Goal: Information Seeking & Learning: Compare options

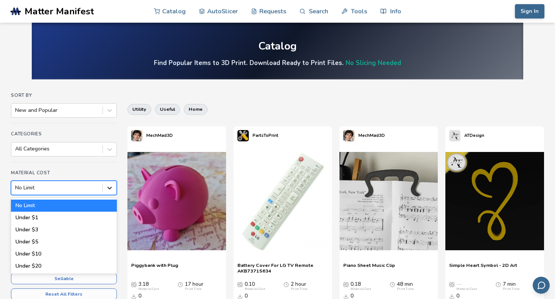
click at [109, 186] on icon at bounding box center [110, 188] width 8 height 8
click at [90, 163] on div "Sort By New and Popular Categories All Categories Material Cost 6 results avail…" at bounding box center [64, 206] width 106 height 226
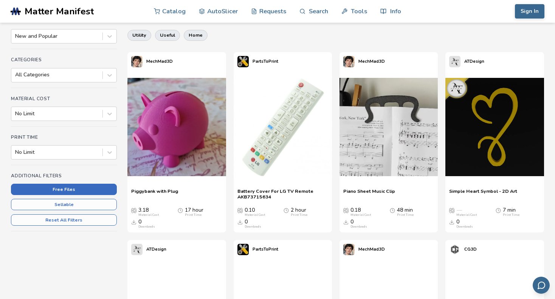
scroll to position [76, 0]
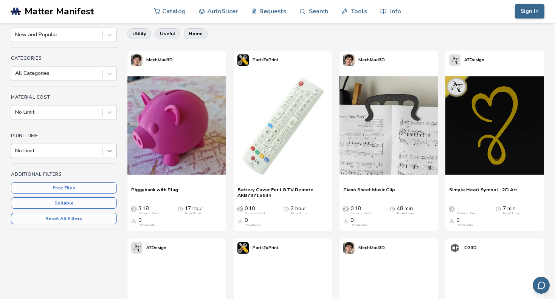
click at [107, 150] on icon at bounding box center [110, 151] width 8 height 8
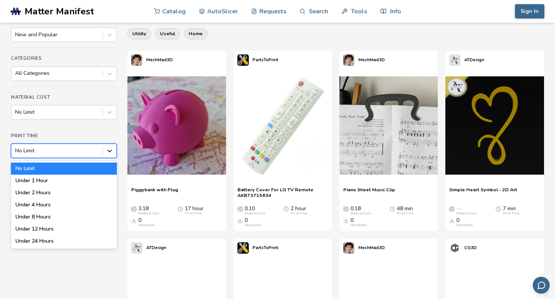
click at [107, 150] on icon at bounding box center [110, 151] width 8 height 8
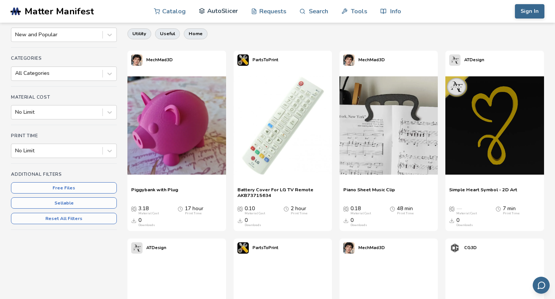
click at [222, 14] on link "AutoSlicer" at bounding box center [218, 11] width 39 height 23
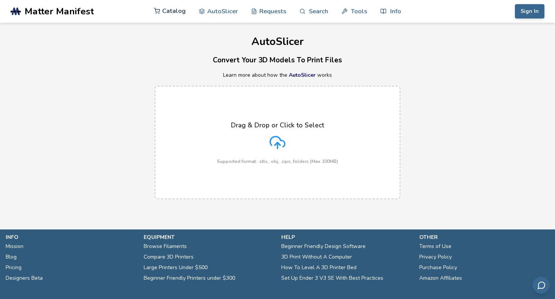
click at [174, 10] on link "Catalog" at bounding box center [170, 11] width 32 height 23
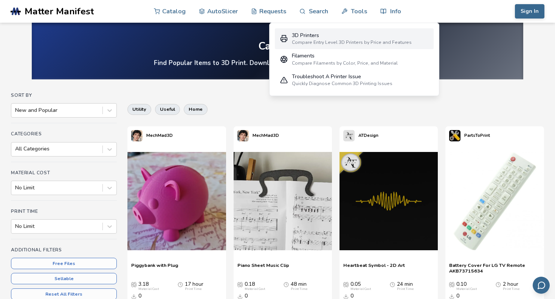
click at [313, 42] on div "Compare Entry Level 3D Printers by Price and Features" at bounding box center [352, 42] width 120 height 5
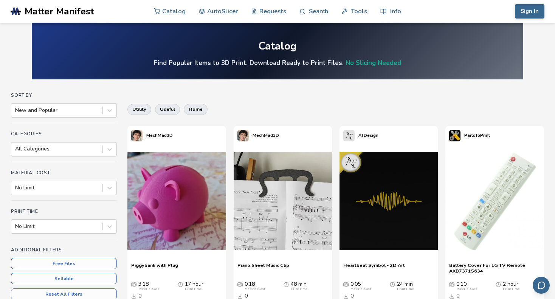
select select "**********"
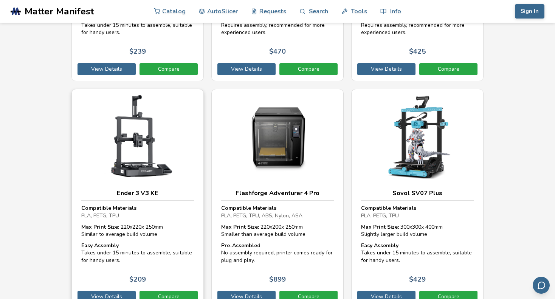
scroll to position [2913, 0]
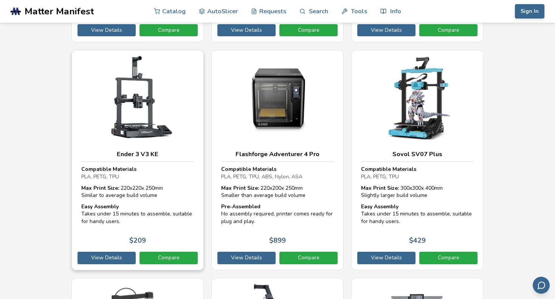
click at [142, 151] on h3 "Ender 3 V3 KE" at bounding box center [137, 155] width 113 height 8
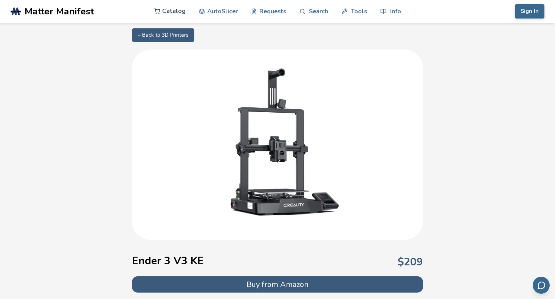
click at [173, 14] on link "Catalog" at bounding box center [170, 11] width 32 height 23
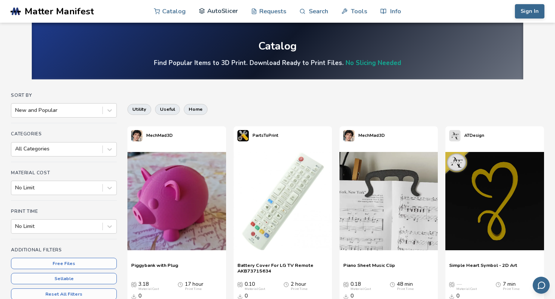
click at [215, 10] on link "AutoSlicer" at bounding box center [218, 11] width 39 height 23
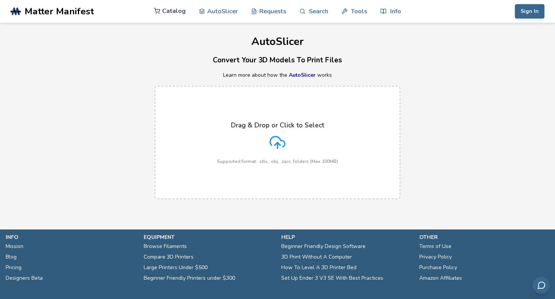
click at [177, 11] on link "Catalog" at bounding box center [170, 11] width 32 height 23
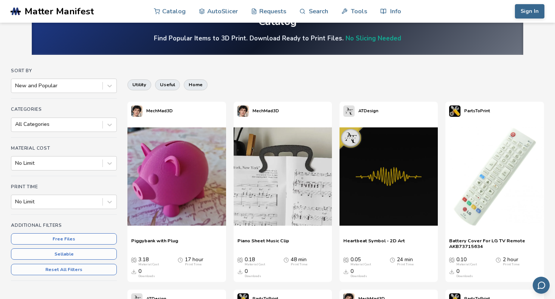
scroll to position [38, 0]
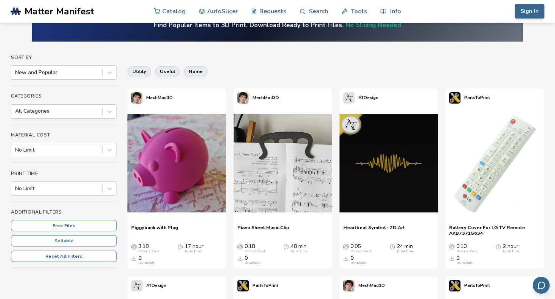
click at [479, 232] on span "Battery Cover For LG TV Remote AKB73715634" at bounding box center [494, 230] width 91 height 11
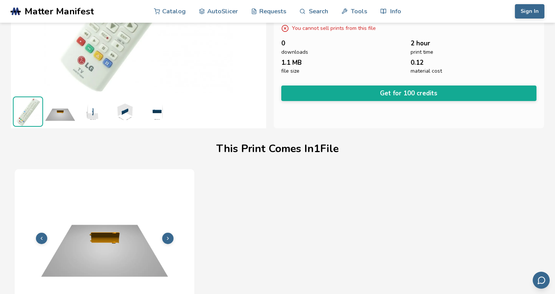
scroll to position [114, 0]
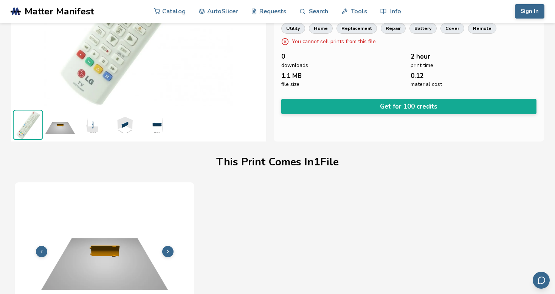
click at [56, 124] on img at bounding box center [60, 125] width 30 height 30
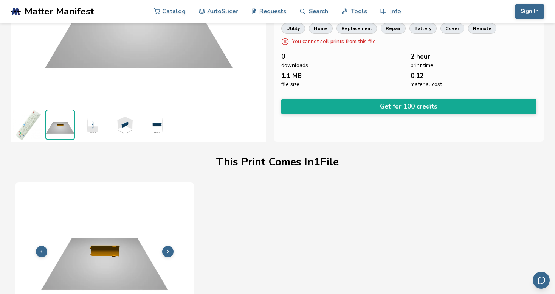
click at [89, 126] on img at bounding box center [92, 125] width 30 height 30
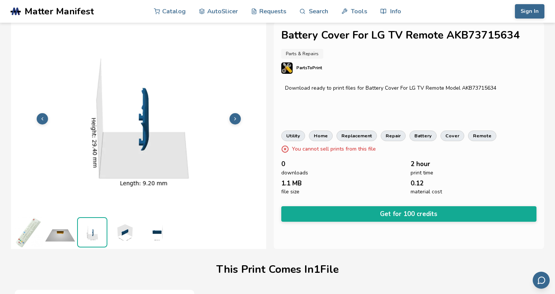
scroll to position [0, 0]
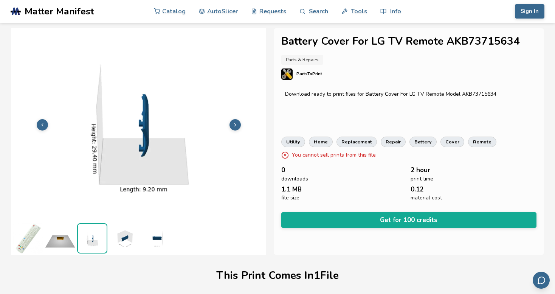
click at [127, 235] on img at bounding box center [124, 238] width 30 height 30
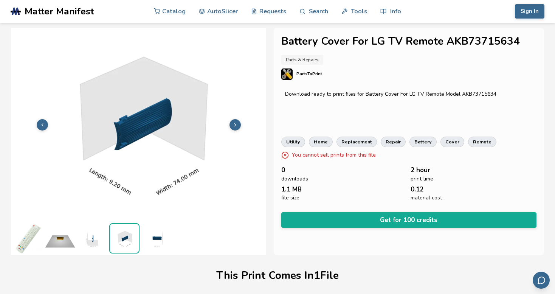
click at [160, 236] on img at bounding box center [156, 238] width 30 height 30
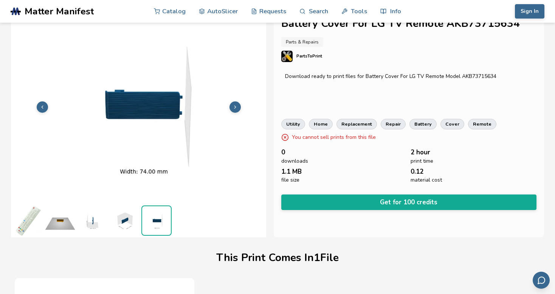
scroll to position [0, 0]
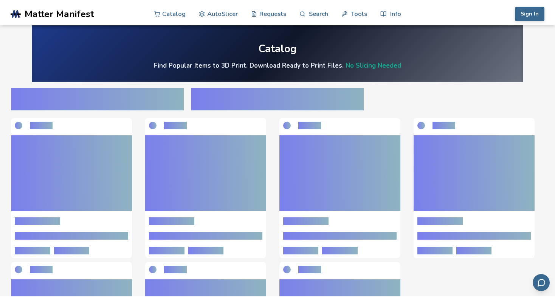
scroll to position [38, 0]
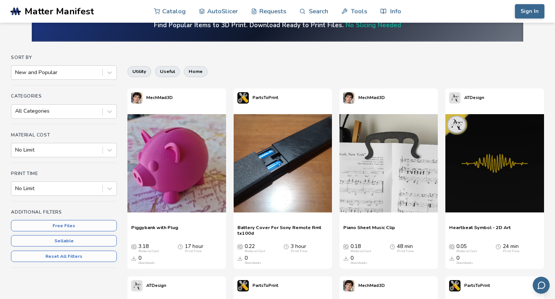
click at [275, 227] on span "Battery Cover For Sony Remote Rmt tx100d" at bounding box center [283, 230] width 91 height 11
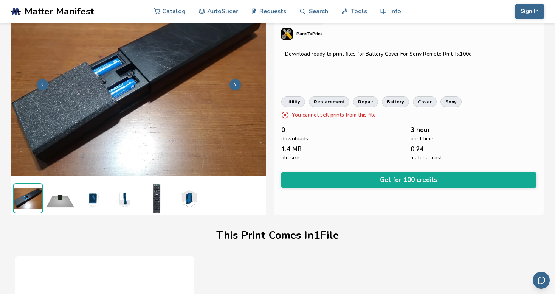
scroll to position [38, 0]
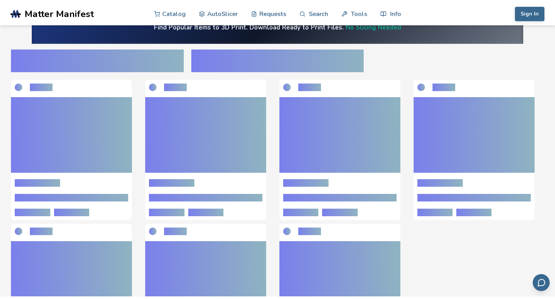
scroll to position [38, 0]
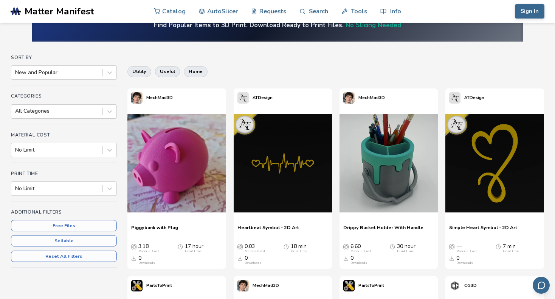
click at [160, 229] on span "Piggybank with Plug" at bounding box center [154, 230] width 47 height 11
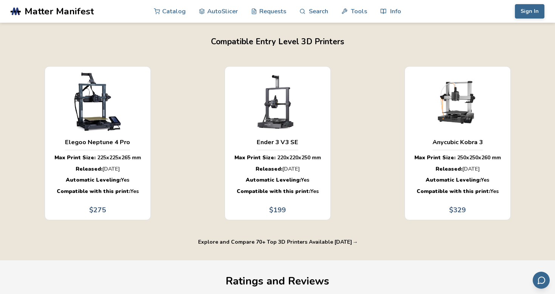
scroll to position [492, 3]
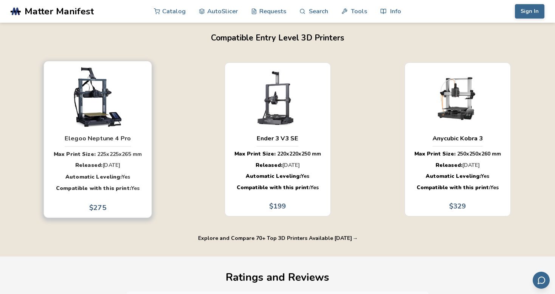
click at [83, 142] on h3 "Elegoo Neptune 4 Pro" at bounding box center [97, 139] width 66 height 8
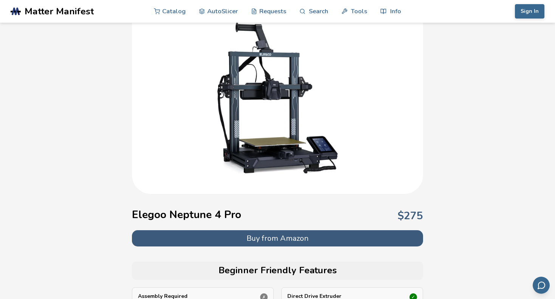
scroll to position [76, 0]
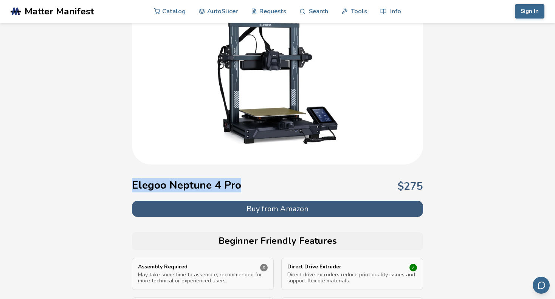
drag, startPoint x: 131, startPoint y: 185, endPoint x: 245, endPoint y: 186, distance: 113.5
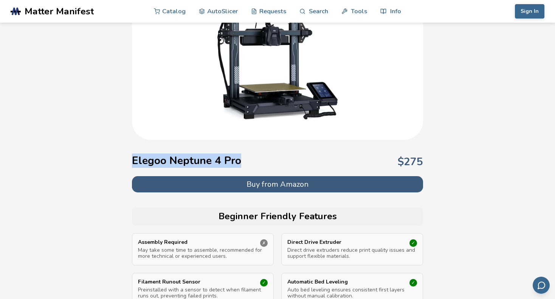
scroll to position [114, 0]
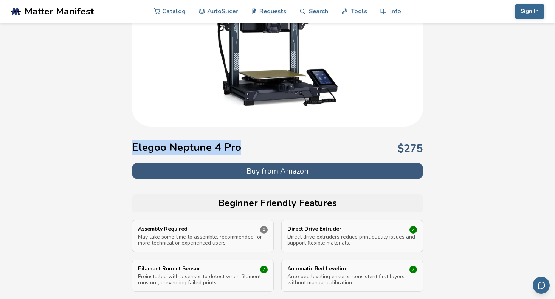
drag, startPoint x: 218, startPoint y: 183, endPoint x: 194, endPoint y: 142, distance: 47.8
